Goal: Information Seeking & Learning: Stay updated

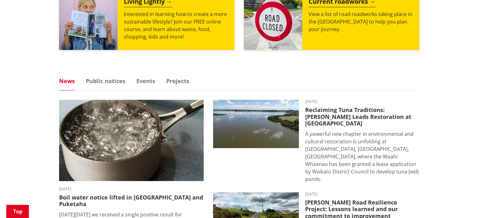
scroll to position [409, 0]
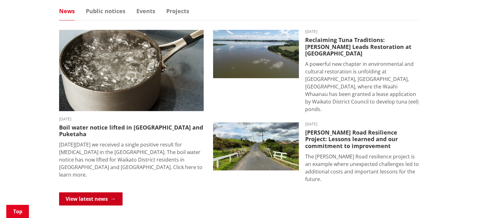
click at [95, 193] on link "View latest news" at bounding box center [91, 199] width 64 height 13
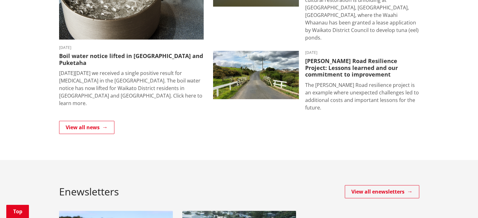
scroll to position [189, 0]
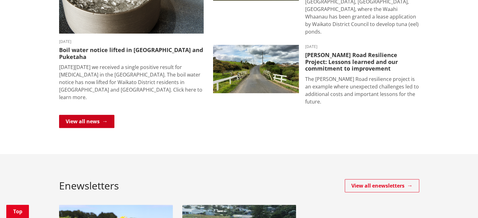
click at [91, 115] on link "View all news" at bounding box center [86, 121] width 55 height 13
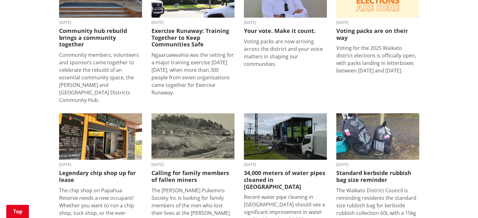
scroll to position [472, 0]
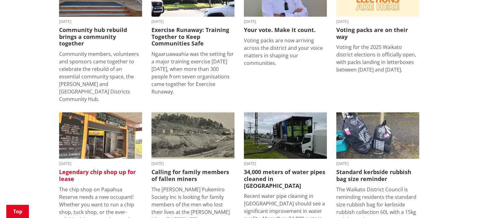
click at [104, 169] on h3 "Legendary chip shop up for lease" at bounding box center [100, 176] width 83 height 14
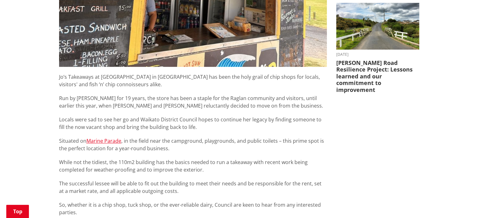
scroll to position [346, 0]
